Goal: Complete application form: Complete application form

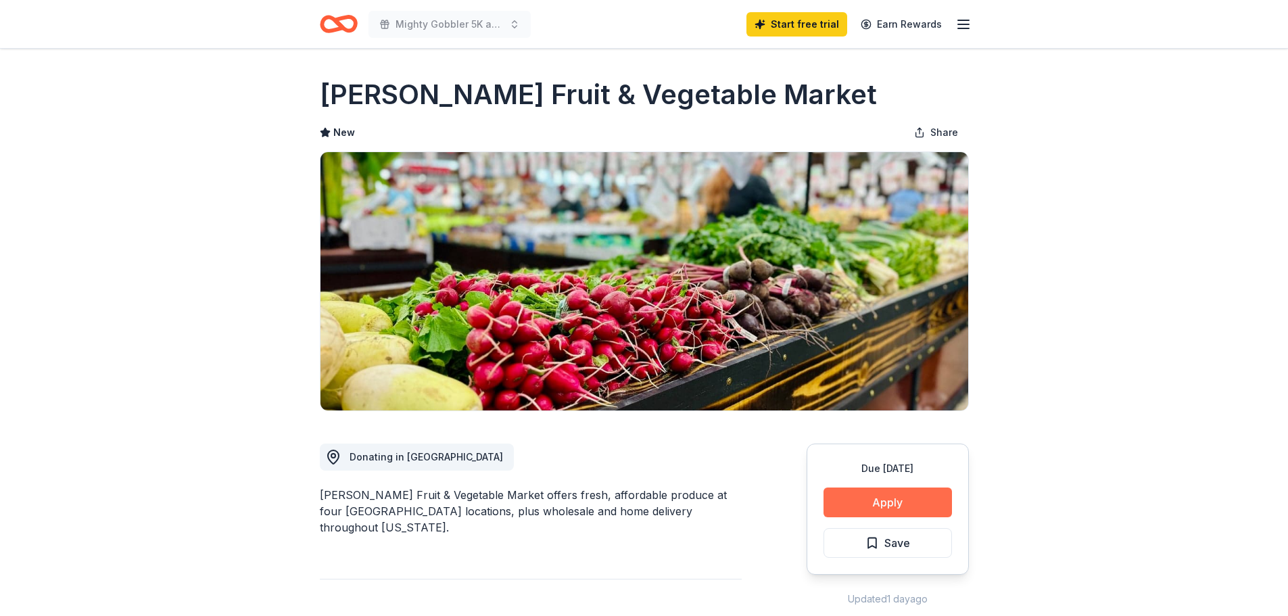
click at [878, 497] on button "Apply" at bounding box center [888, 502] width 128 height 30
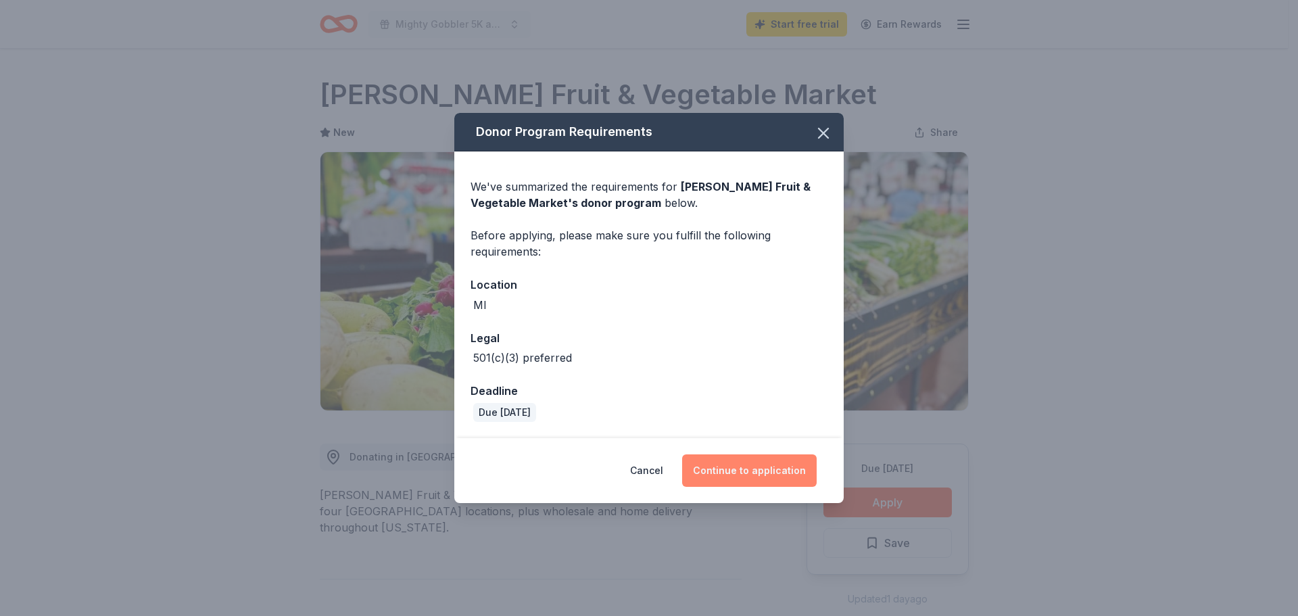
click at [765, 469] on button "Continue to application" at bounding box center [749, 470] width 135 height 32
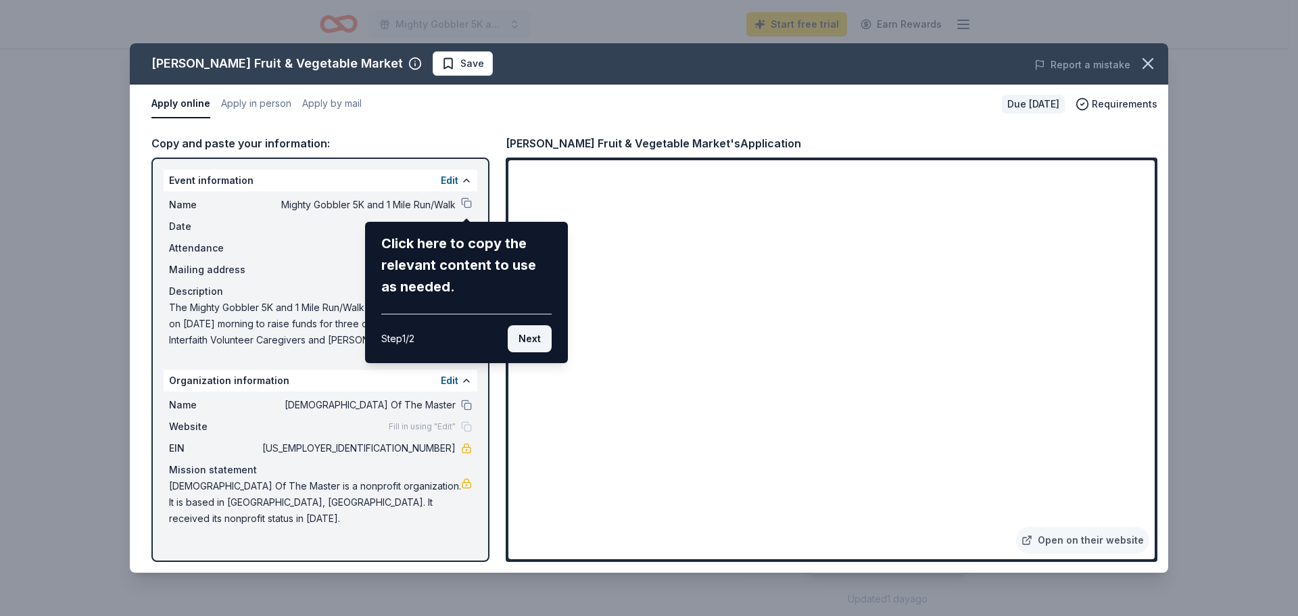
click at [533, 334] on button "Next" at bounding box center [530, 338] width 44 height 27
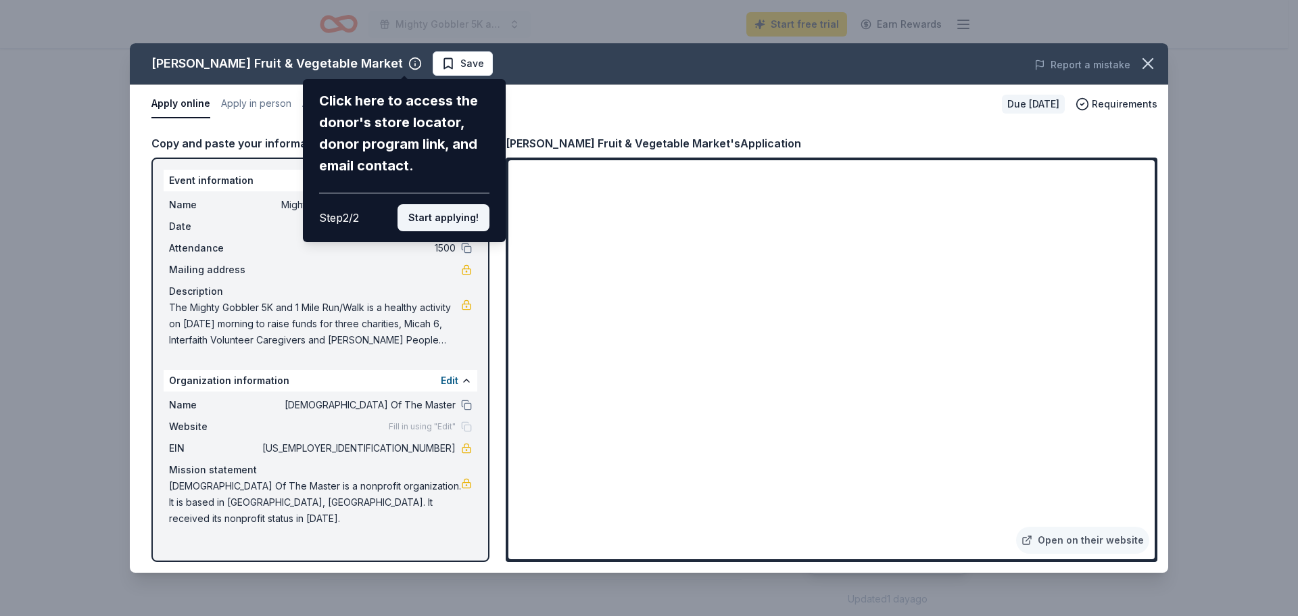
click at [455, 214] on button "Start applying!" at bounding box center [444, 217] width 92 height 27
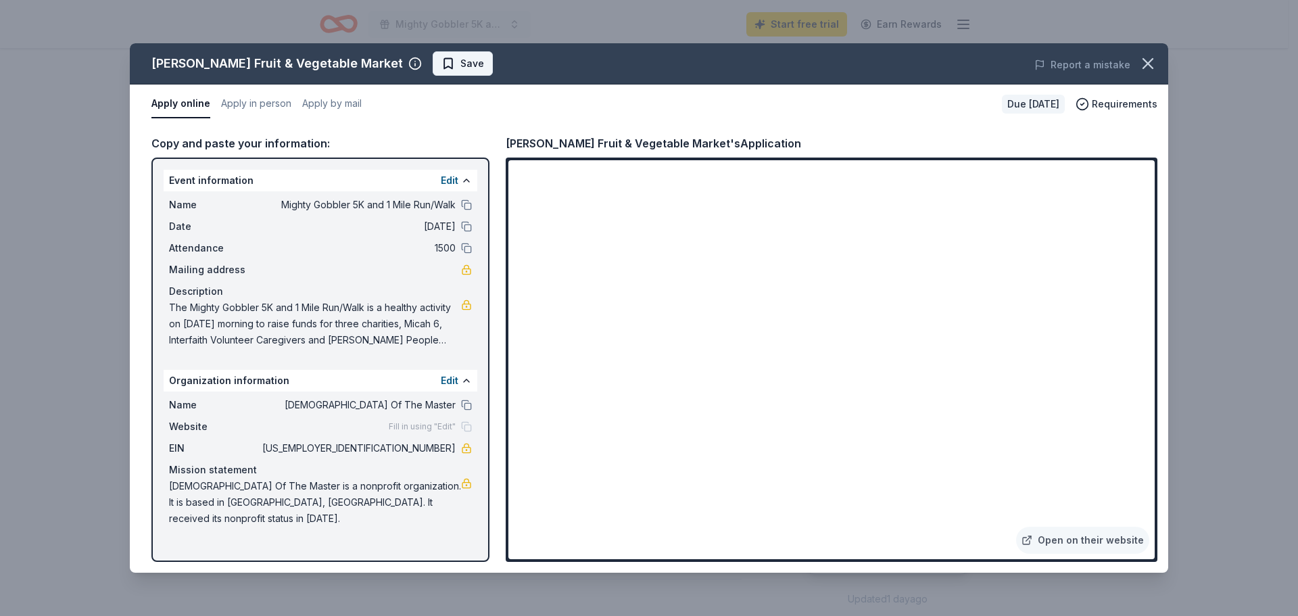
click at [460, 63] on span "Save" at bounding box center [472, 63] width 24 height 16
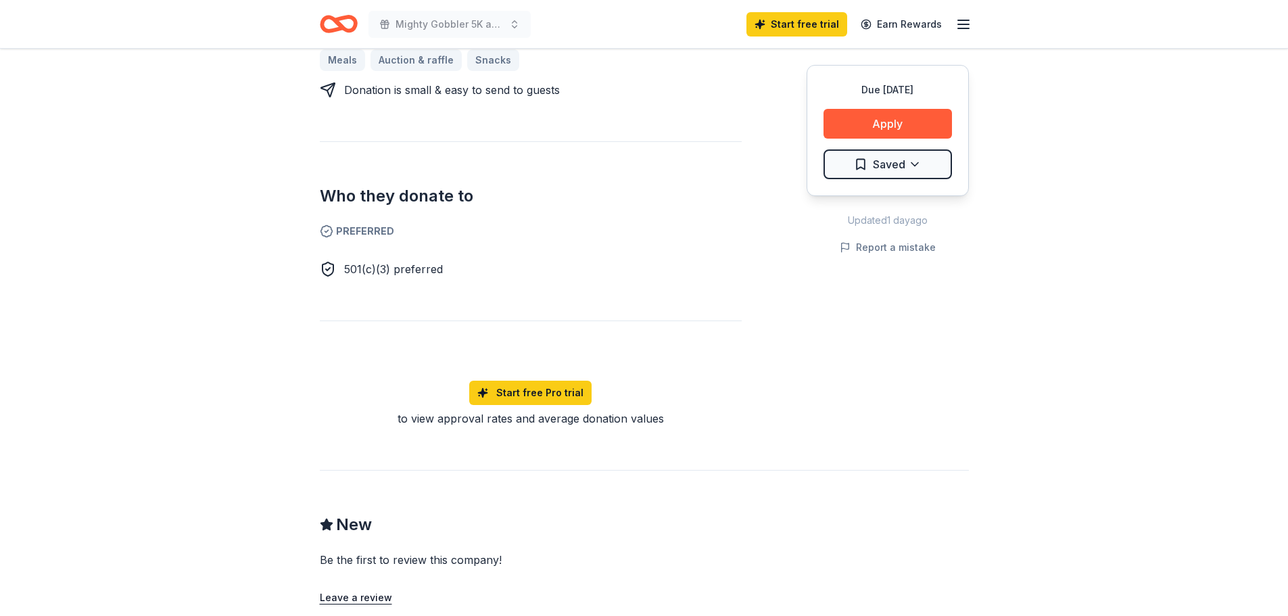
scroll to position [473, 0]
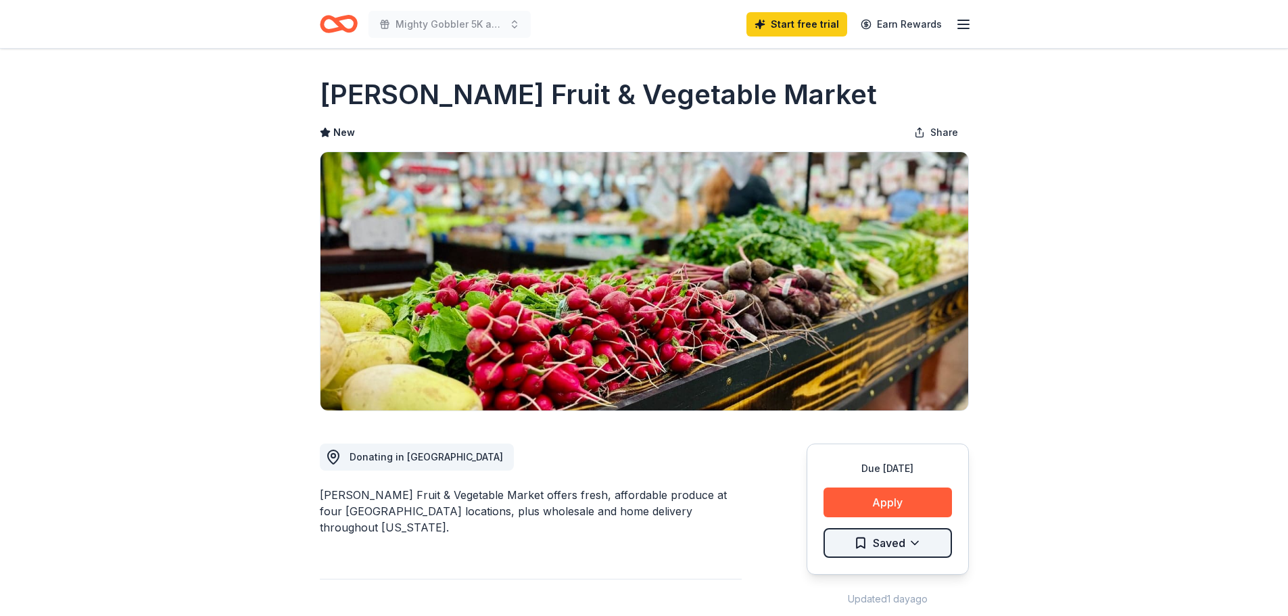
click at [876, 540] on html "Mighty Gobbler 5K and 1 Mile Run/Walk Start free trial Earn Rewards Due [DATE] …" at bounding box center [644, 308] width 1288 height 616
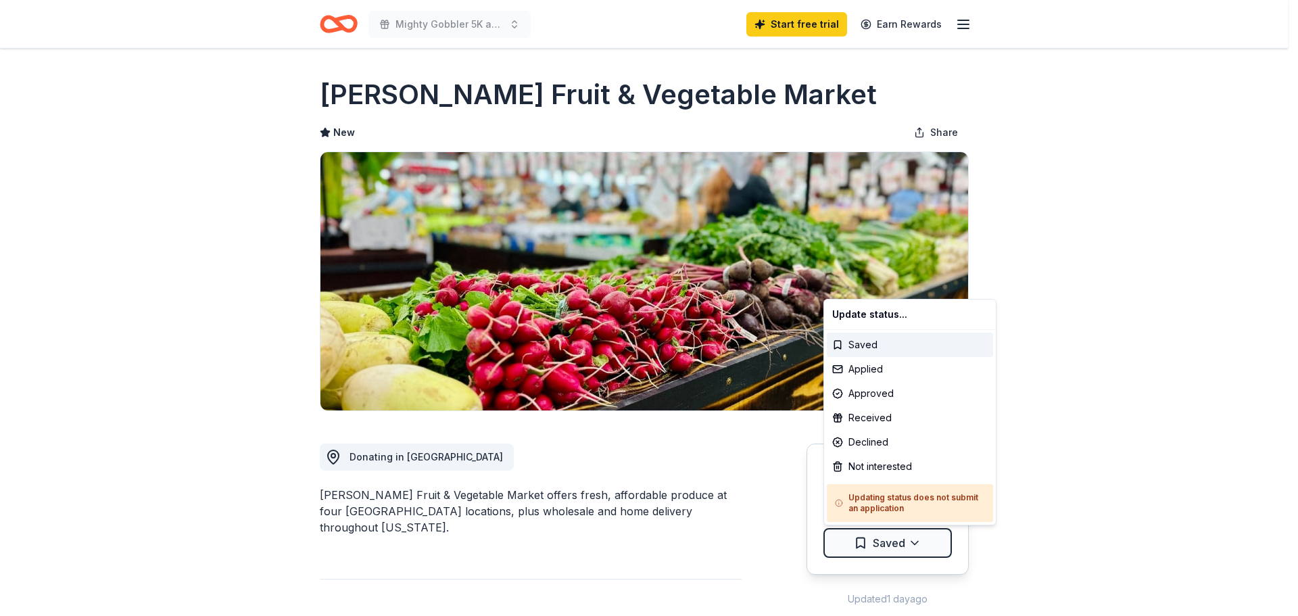
click at [914, 540] on html "Mighty Gobbler 5K and 1 Mile Run/Walk Start free trial Earn Rewards Due [DATE] …" at bounding box center [649, 308] width 1298 height 616
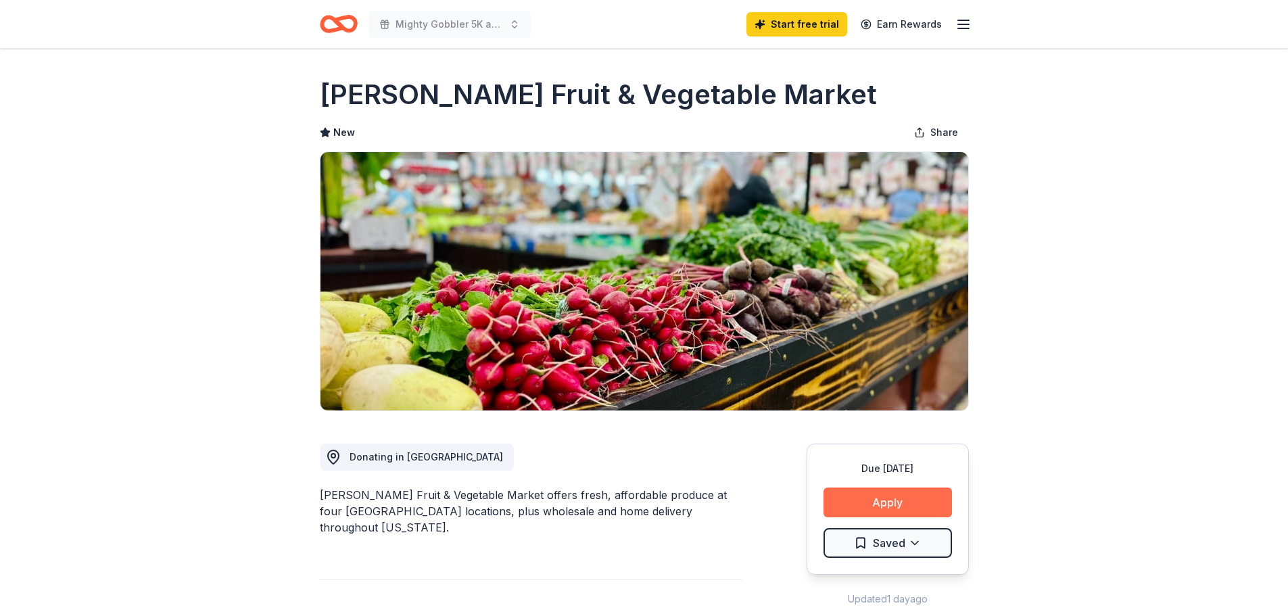
drag, startPoint x: 904, startPoint y: 500, endPoint x: 913, endPoint y: 495, distance: 10.6
click at [905, 499] on button "Apply" at bounding box center [888, 502] width 128 height 30
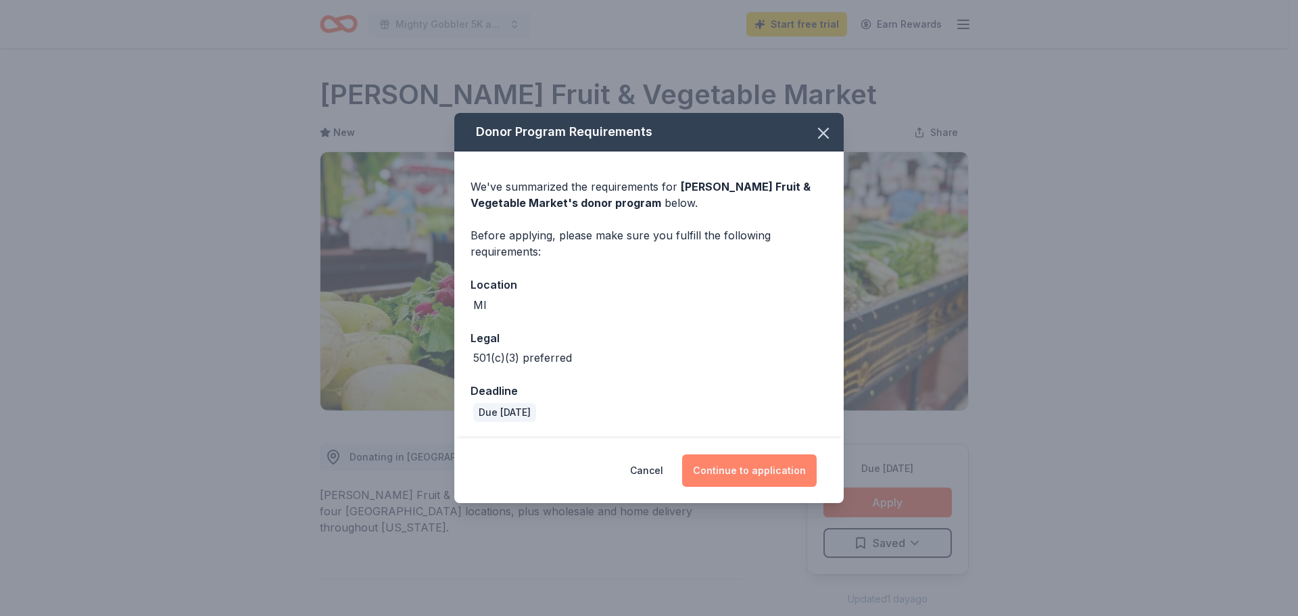
click at [753, 465] on button "Continue to application" at bounding box center [749, 470] width 135 height 32
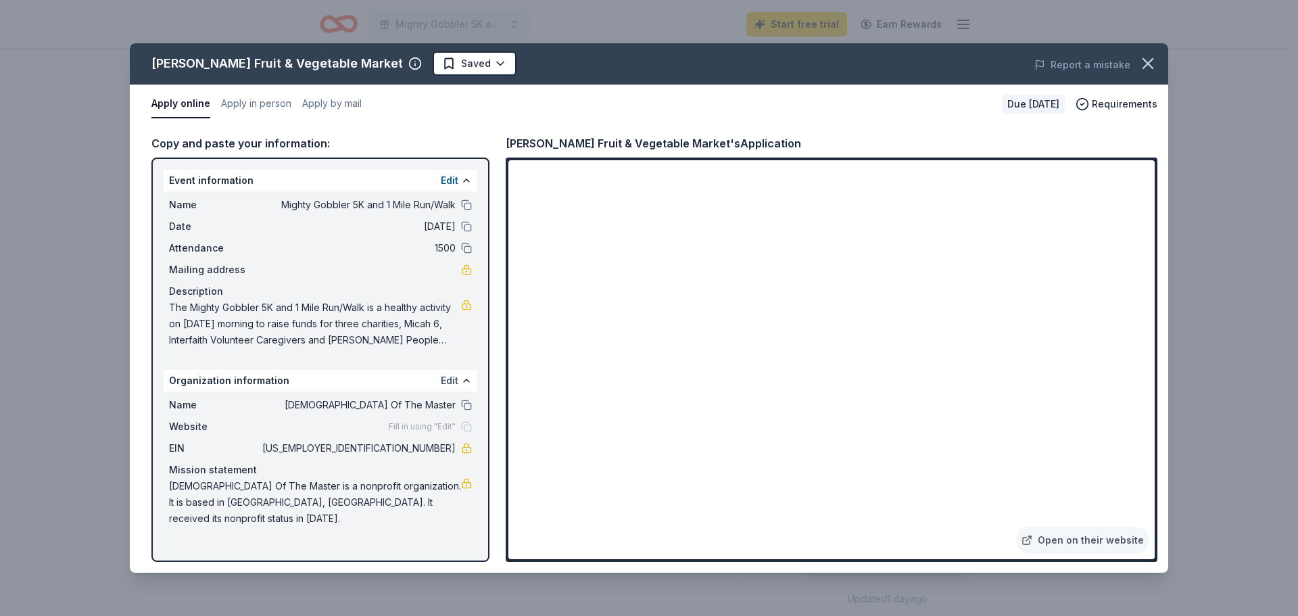
click at [452, 376] on button "Edit" at bounding box center [450, 381] width 18 height 16
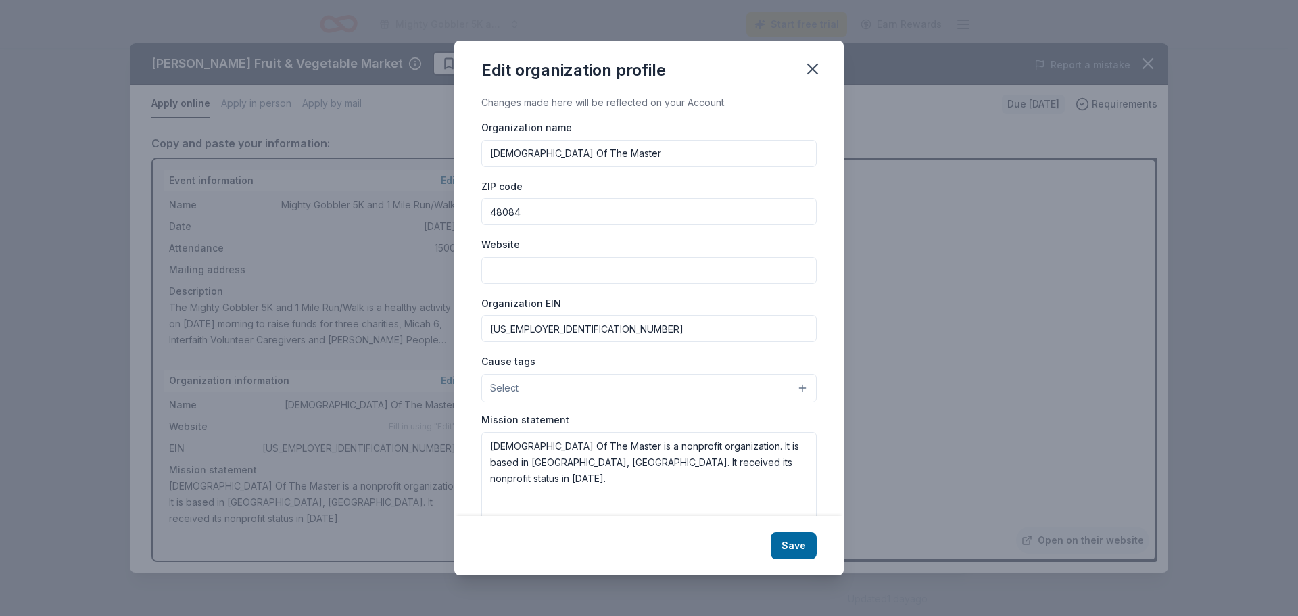
click at [790, 384] on button "Select" at bounding box center [648, 388] width 335 height 28
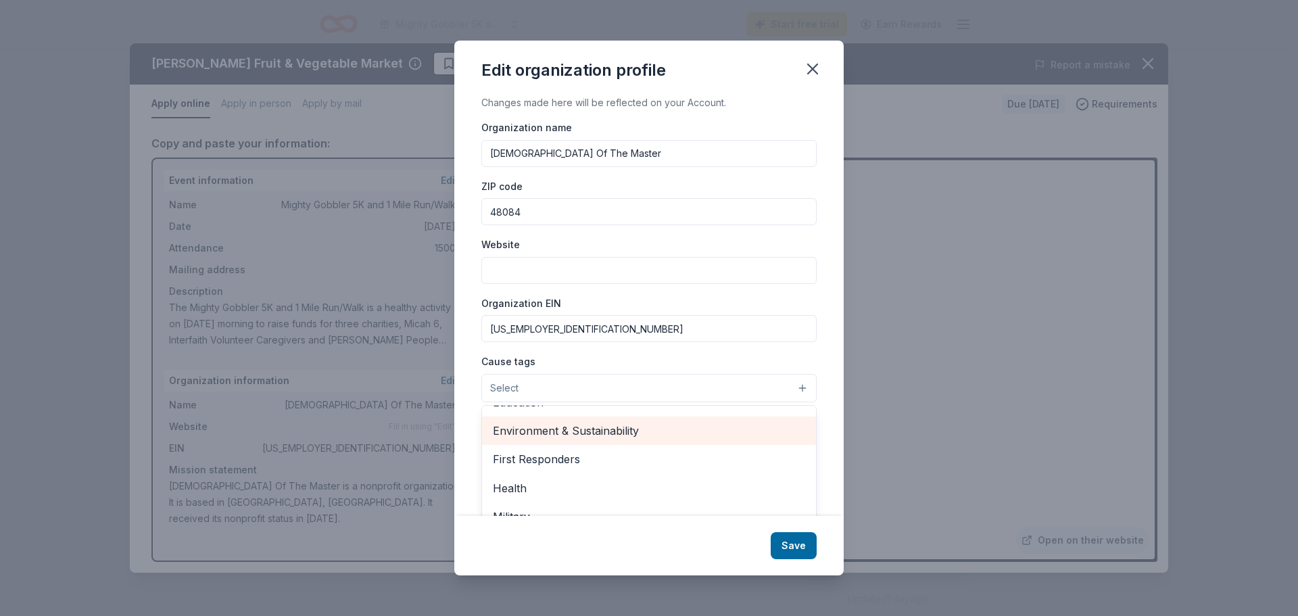
scroll to position [189, 0]
click at [510, 433] on span "Health" at bounding box center [649, 435] width 312 height 18
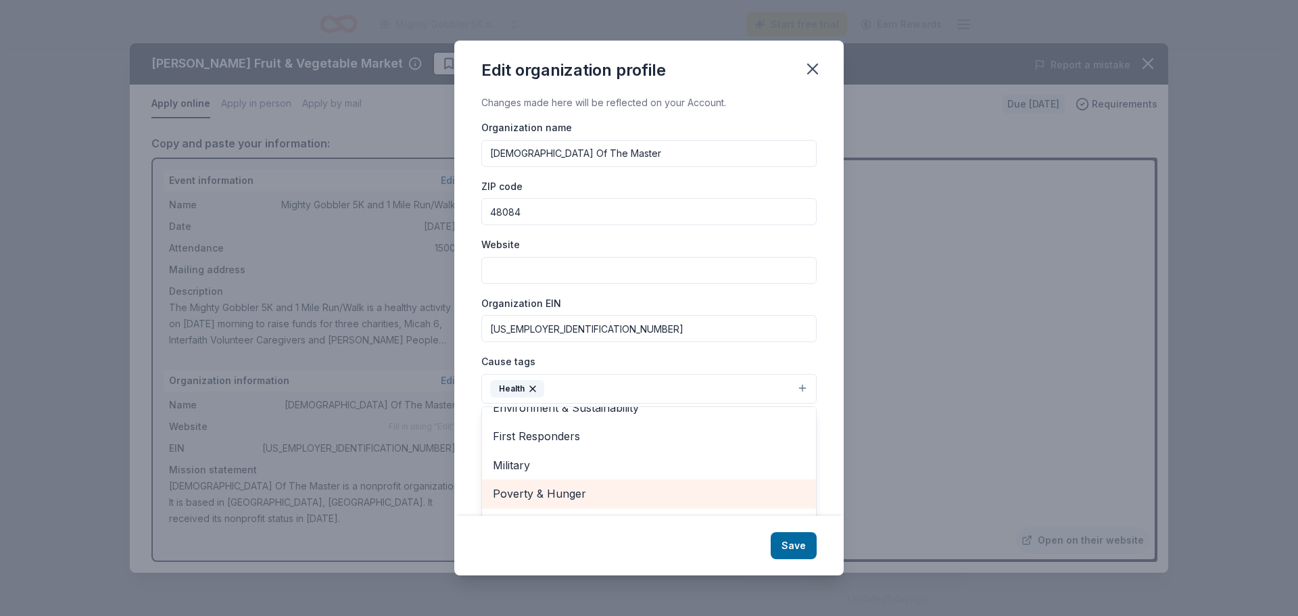
click at [552, 488] on span "Poverty & Hunger" at bounding box center [649, 494] width 312 height 18
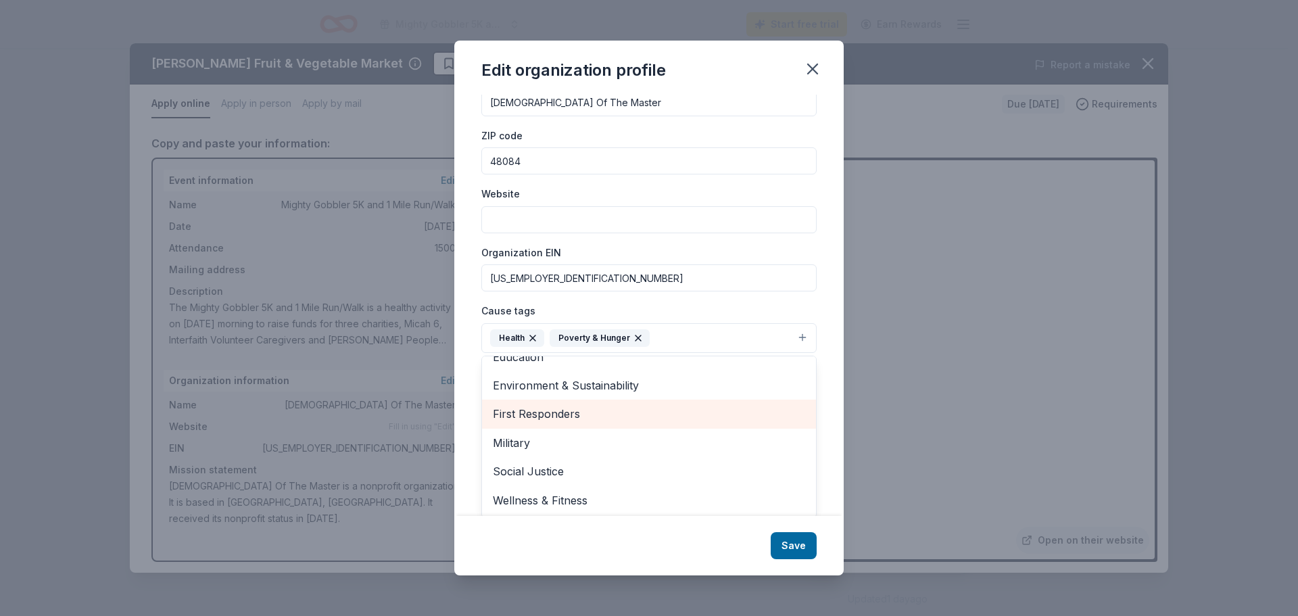
scroll to position [53, 0]
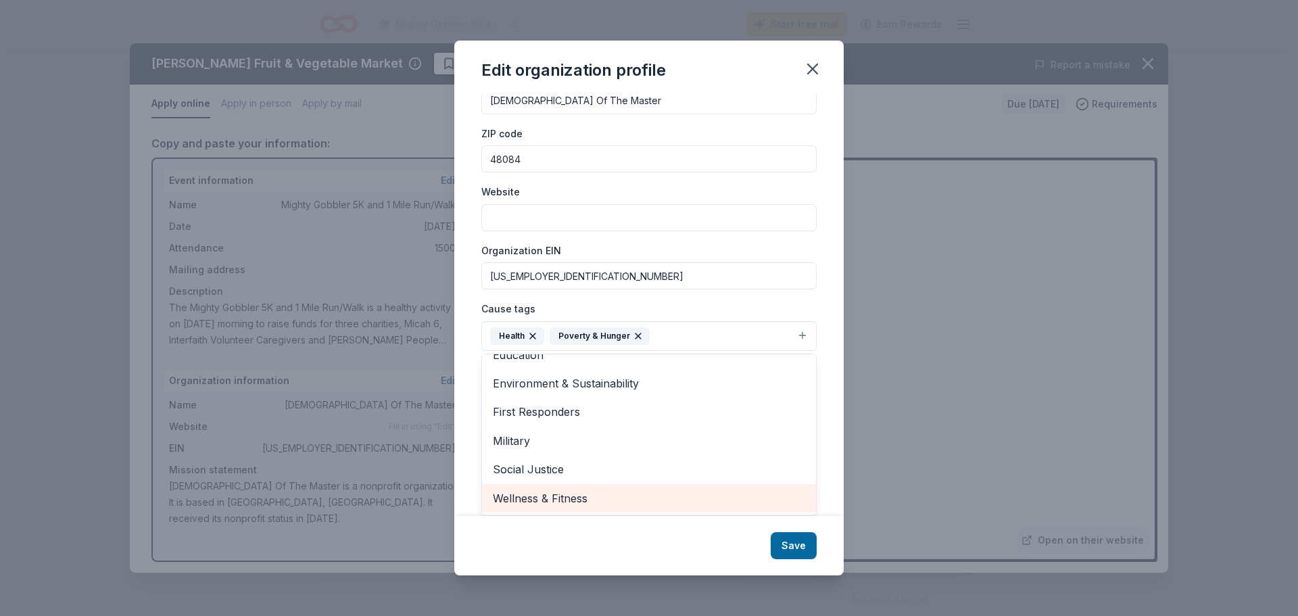
click at [554, 500] on span "Wellness & Fitness" at bounding box center [649, 499] width 312 height 18
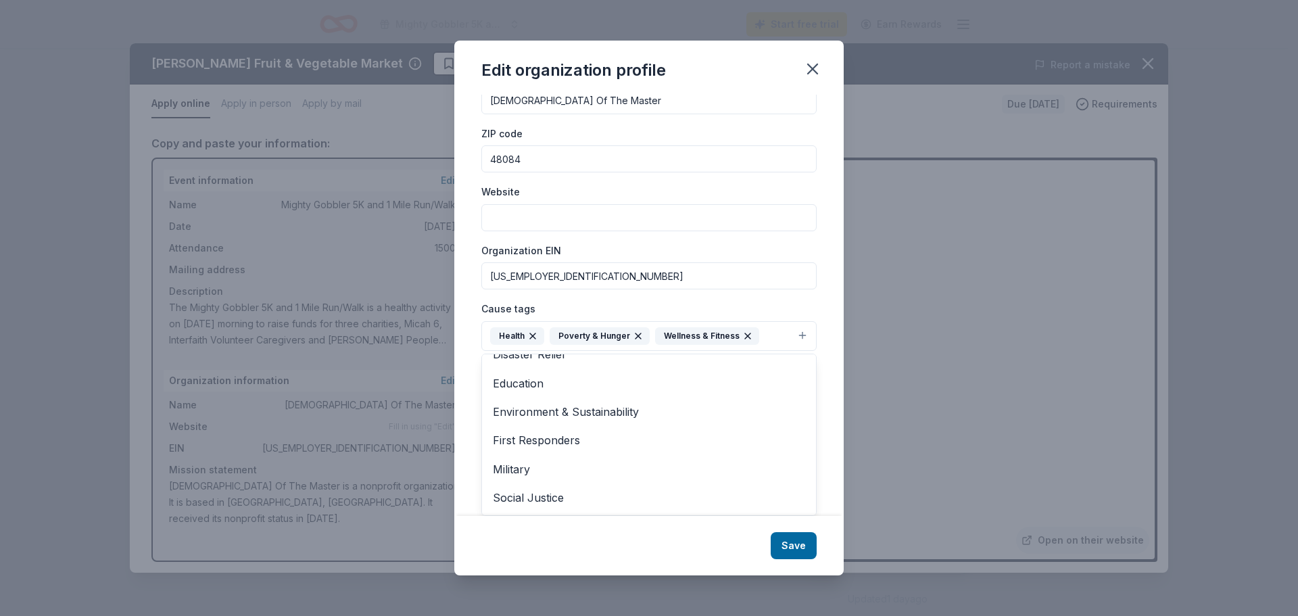
click at [788, 545] on div "Edit organization profile Changes made here will be reflected on your Account. …" at bounding box center [648, 308] width 389 height 535
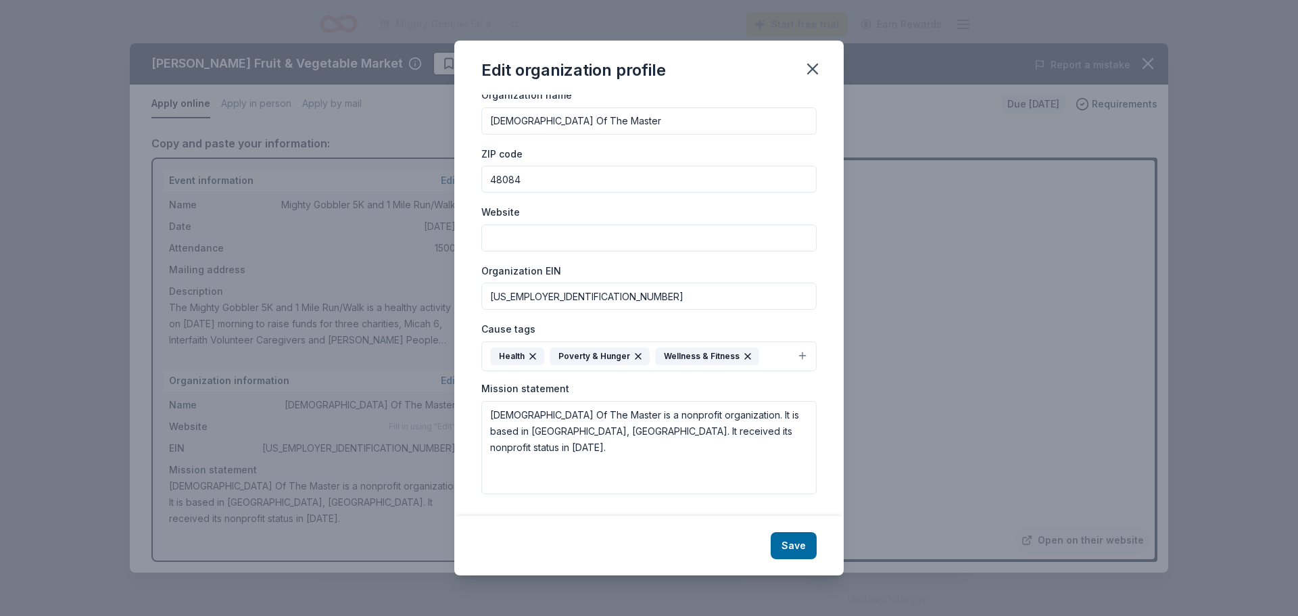
scroll to position [32, 0]
click at [518, 235] on input "Website" at bounding box center [648, 237] width 335 height 27
type input "[DOMAIN_NAME]"
click at [794, 544] on button "Save" at bounding box center [794, 545] width 46 height 27
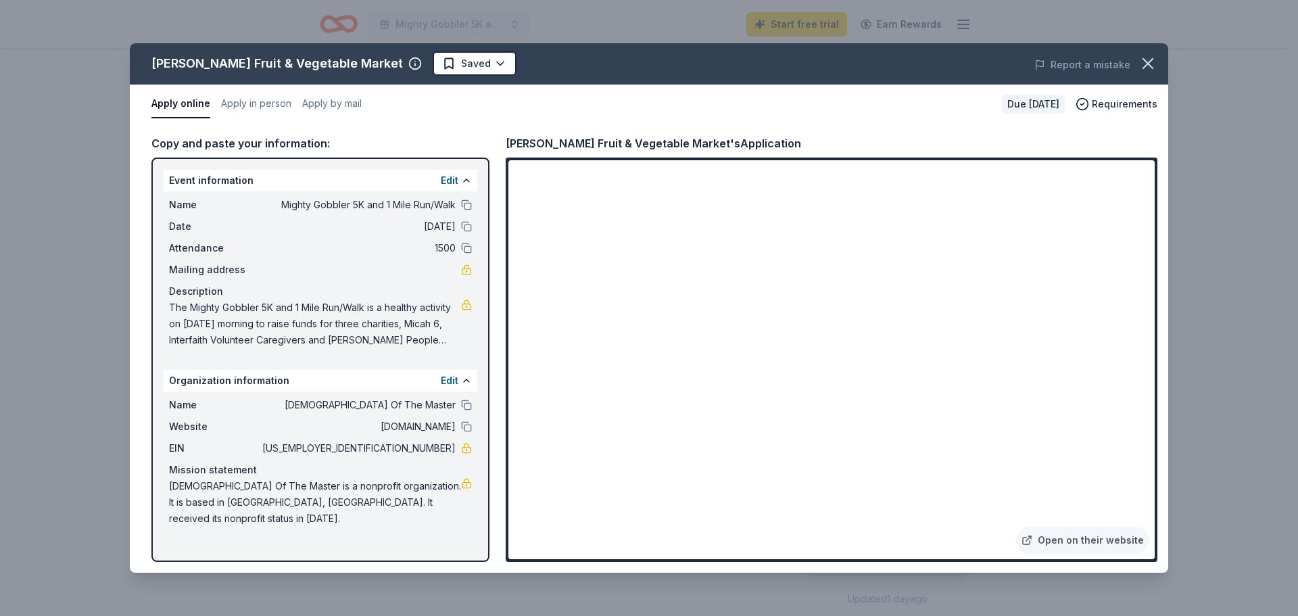
scroll to position [0, 0]
click at [448, 175] on button "Edit" at bounding box center [450, 180] width 18 height 16
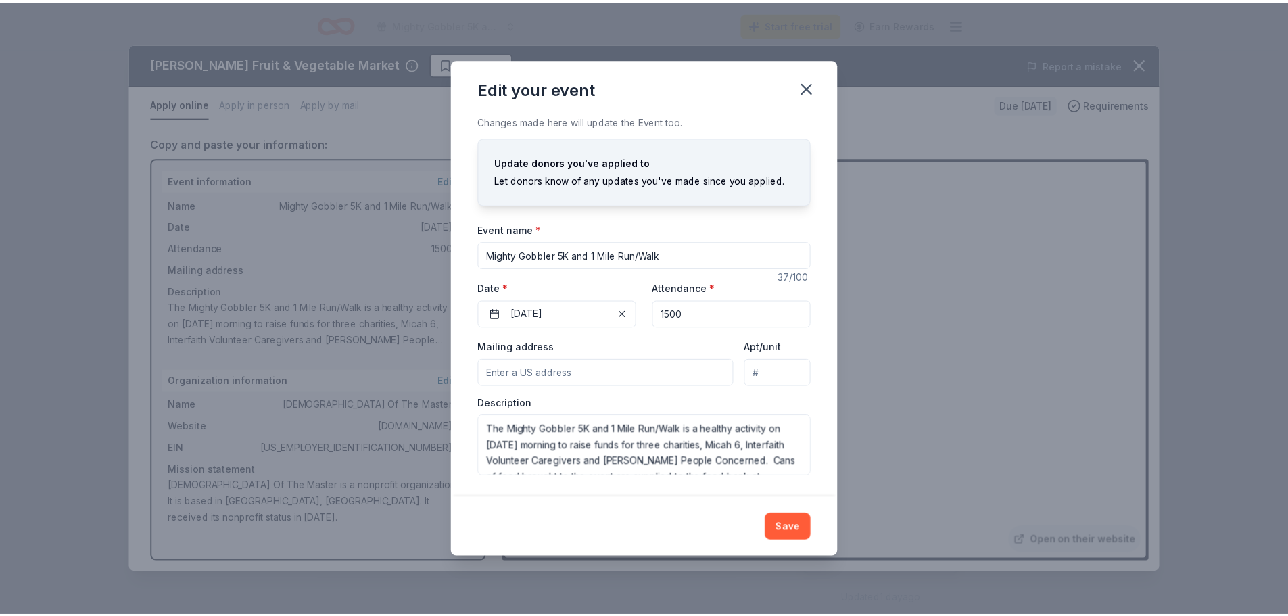
scroll to position [32, 0]
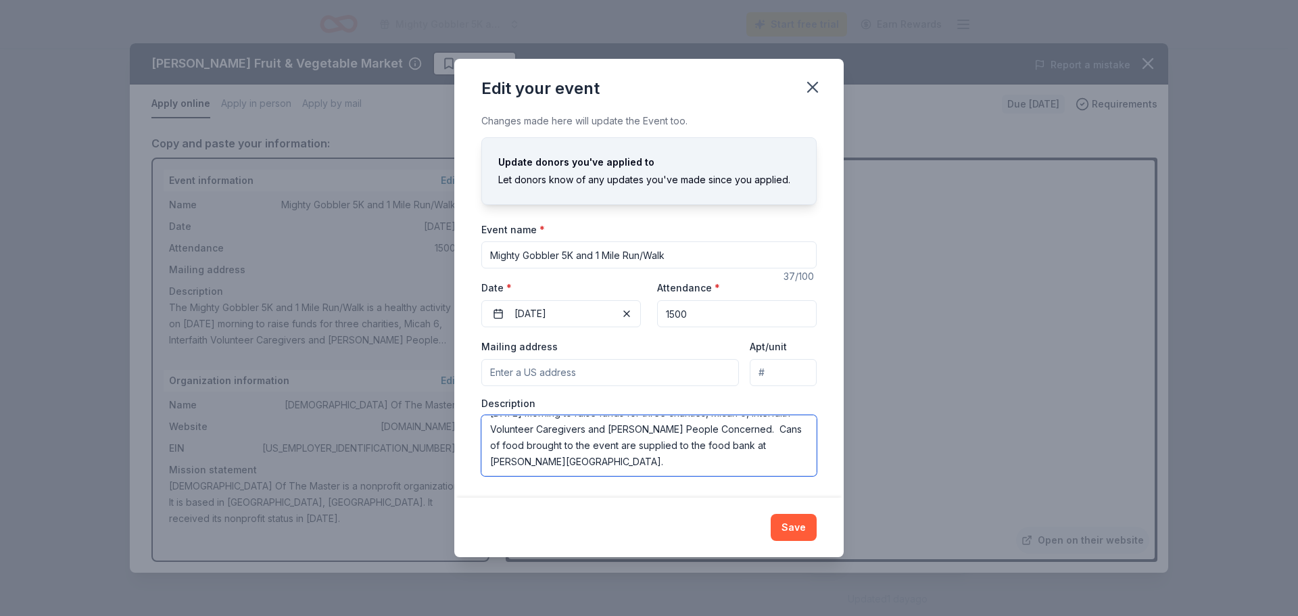
click at [639, 464] on textarea "The Mighty Gobbler 5K and 1 Mile Run/Walk is a healthy activity on [DATE] morni…" at bounding box center [648, 445] width 335 height 61
type textarea "The Mighty Gobbler 5K and 1 Mile Run/Walk is a healthy activity on [DATE] morni…"
click at [791, 530] on button "Save" at bounding box center [794, 527] width 46 height 27
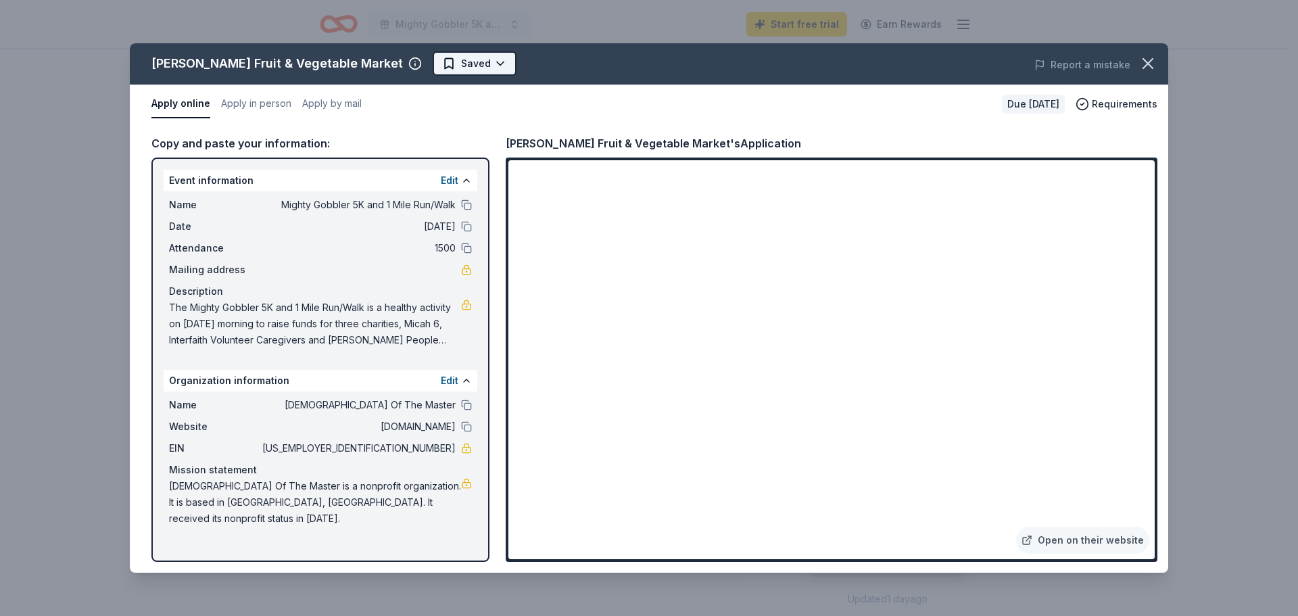
click at [467, 57] on html "Mighty Gobbler 5K and 1 Mile Run/Walk Start free trial Earn Rewards Due [DATE] …" at bounding box center [649, 308] width 1298 height 616
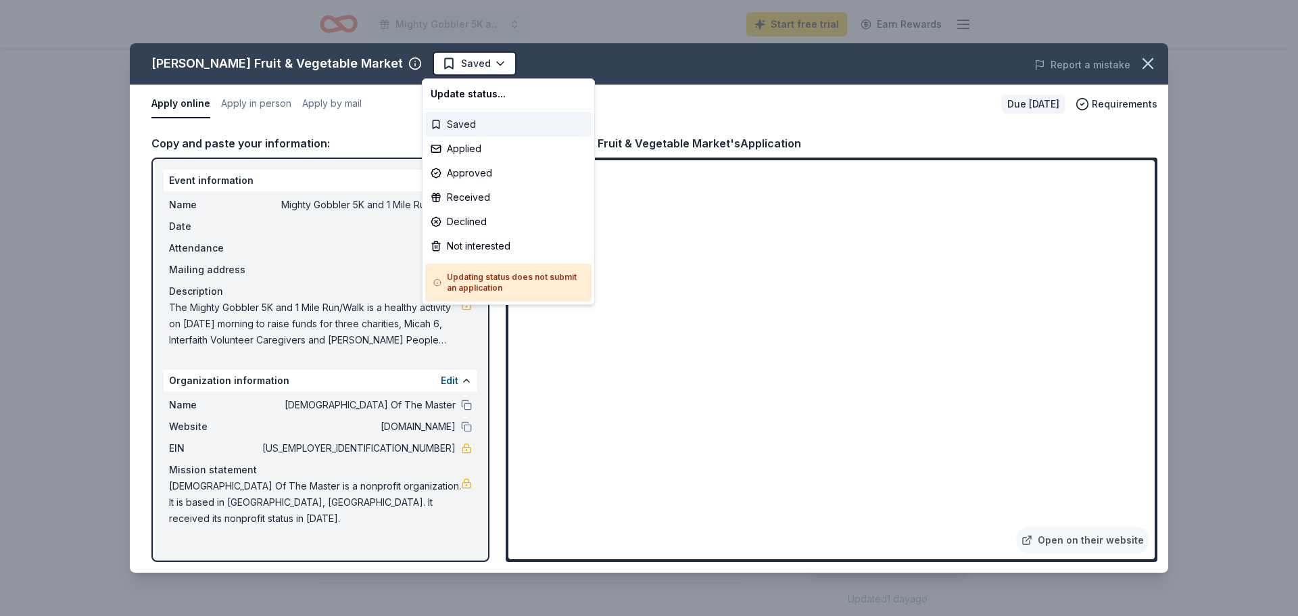
click at [469, 122] on div "Saved" at bounding box center [508, 124] width 166 height 24
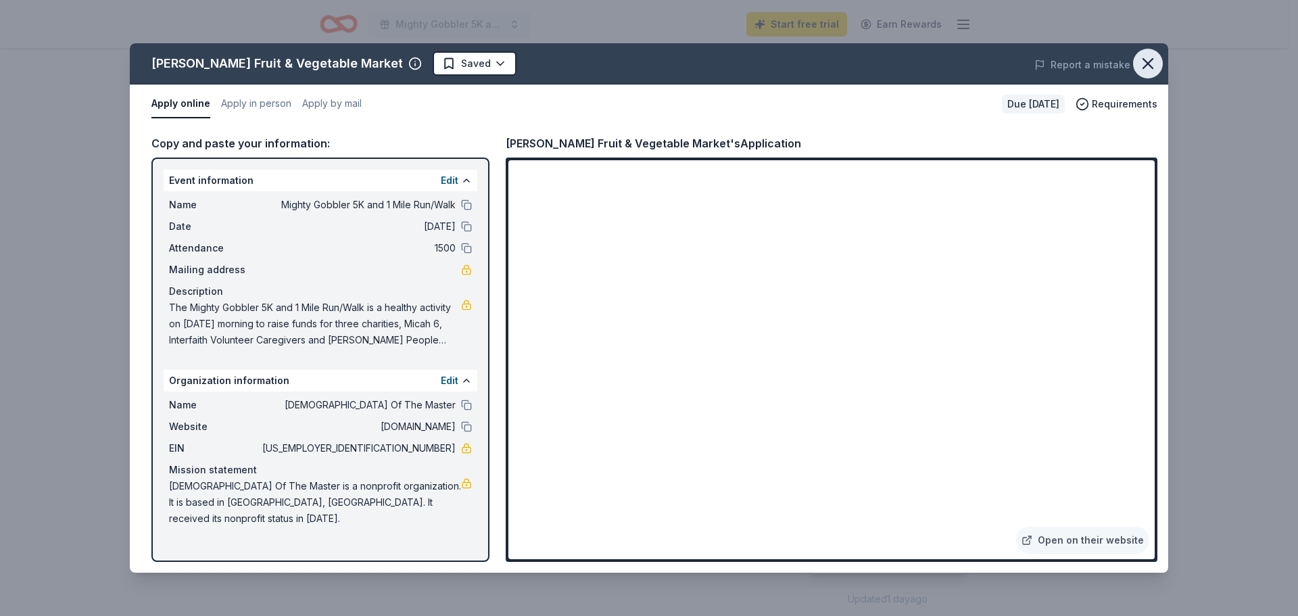
click at [1147, 57] on icon "button" at bounding box center [1148, 63] width 19 height 19
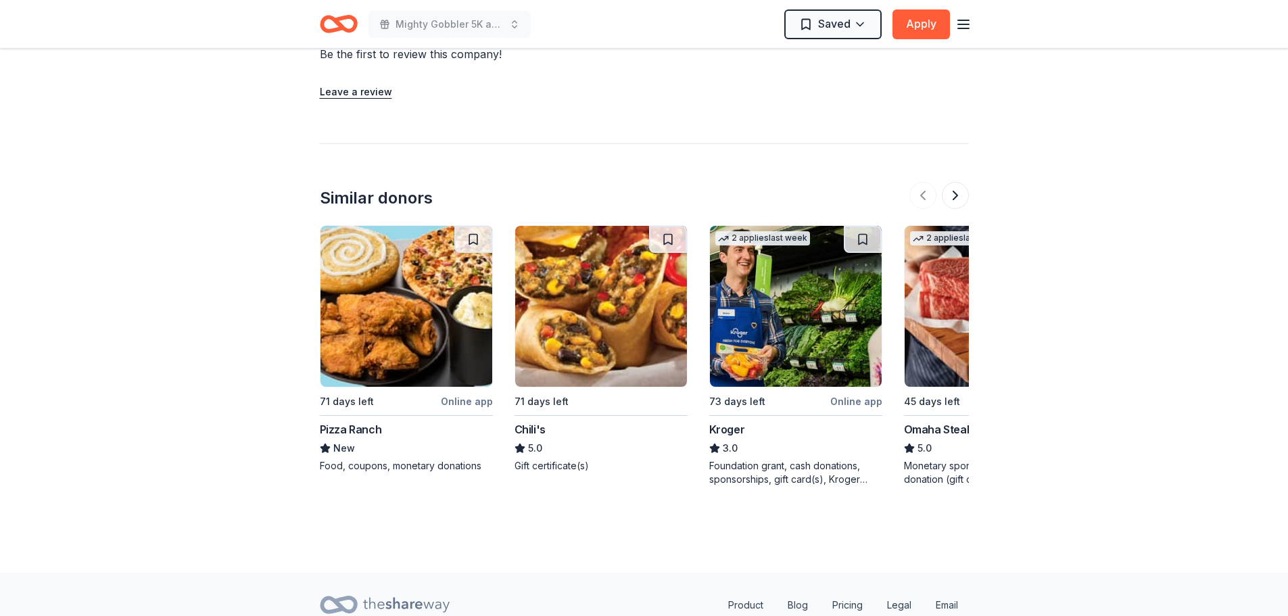
scroll to position [1149, 0]
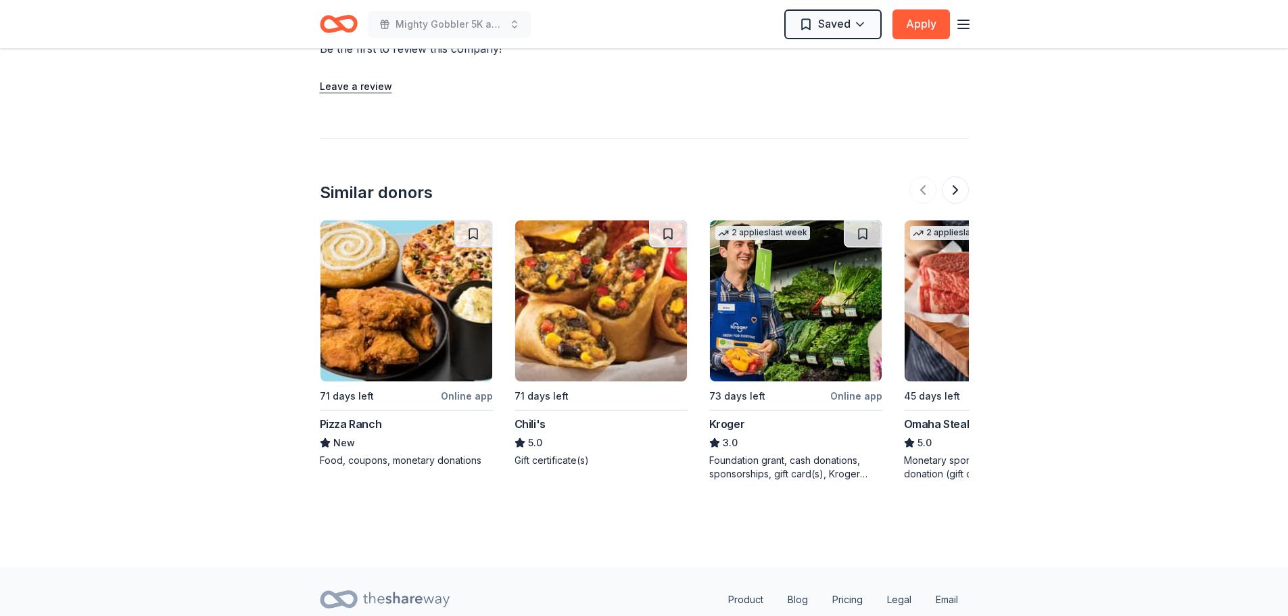
click at [531, 416] on div "Chili's" at bounding box center [530, 424] width 31 height 16
click at [937, 388] on div "45 days left" at bounding box center [932, 396] width 56 height 16
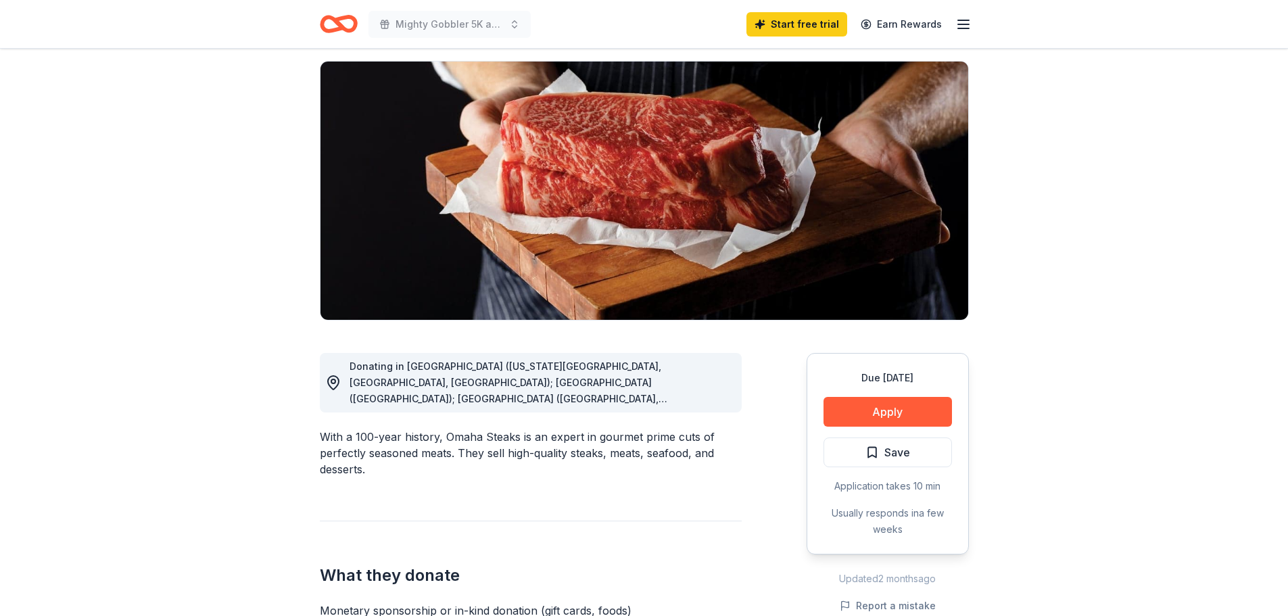
scroll to position [68, 0]
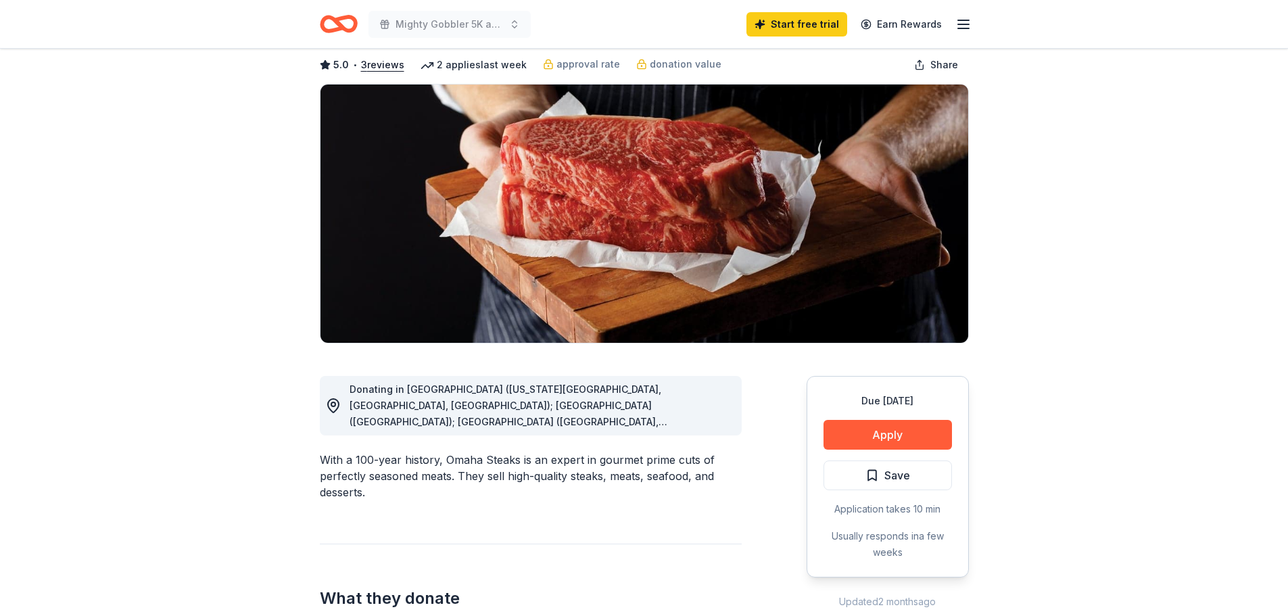
click at [425, 391] on span "Donating in [GEOGRAPHIC_DATA] ([US_STATE][GEOGRAPHIC_DATA], [GEOGRAPHIC_DATA], …" at bounding box center [509, 535] width 318 height 304
click at [900, 431] on button "Apply" at bounding box center [888, 435] width 128 height 30
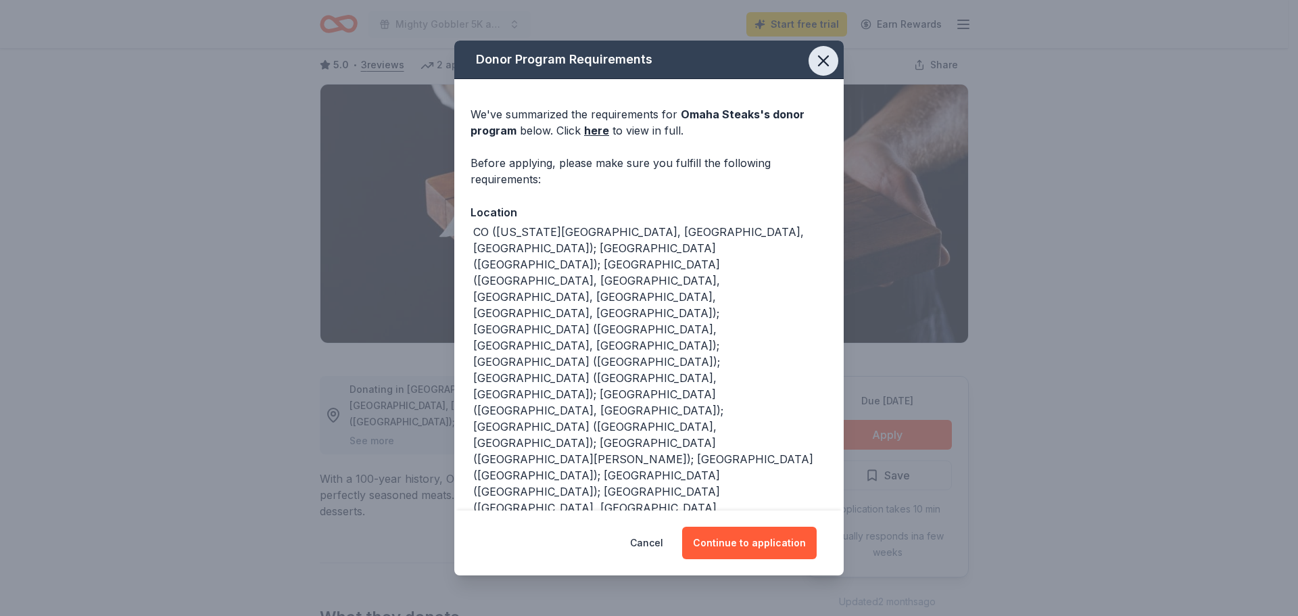
click at [814, 57] on icon "button" at bounding box center [823, 60] width 19 height 19
